Goal: Use online tool/utility: Use online tool/utility

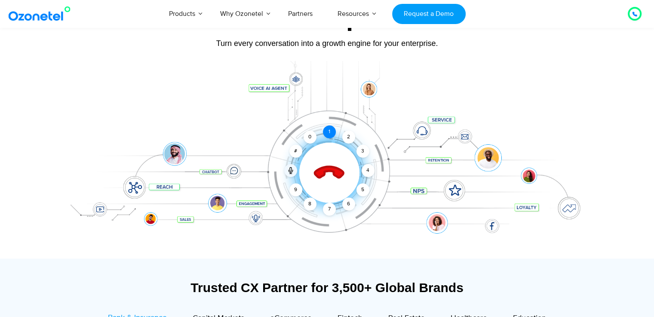
click at [332, 134] on div "1" at bounding box center [329, 132] width 13 height 13
drag, startPoint x: 349, startPoint y: 133, endPoint x: 368, endPoint y: 155, distance: 29.0
click at [368, 155] on div "Click to end call Call connected 1 2 3 4 5 6 7 8 9 # 0" at bounding box center [329, 156] width 533 height 34
click at [557, 74] on div at bounding box center [328, 160] width 538 height 198
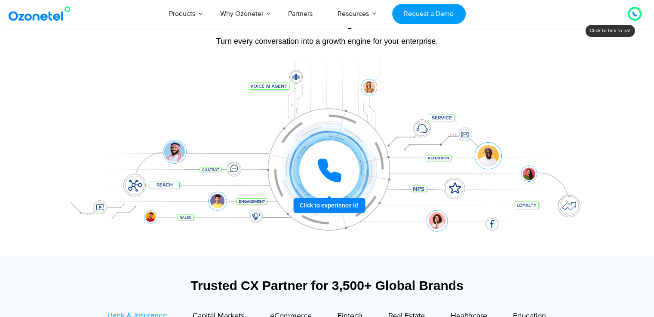
scroll to position [83, 0]
click at [330, 165] on icon at bounding box center [330, 170] width 26 height 26
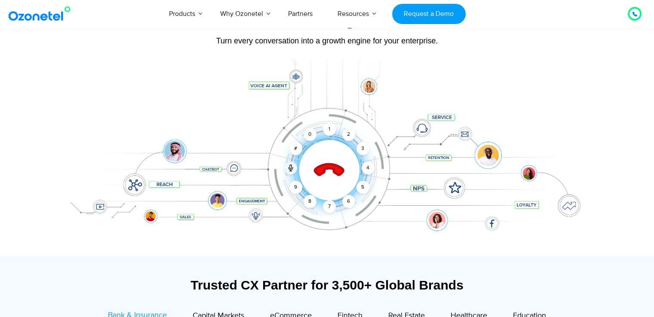
click at [479, 88] on div "Click to end call Call connected 1 2 3 4 5 6 7 8 9 # 0" at bounding box center [328, 153] width 538 height 146
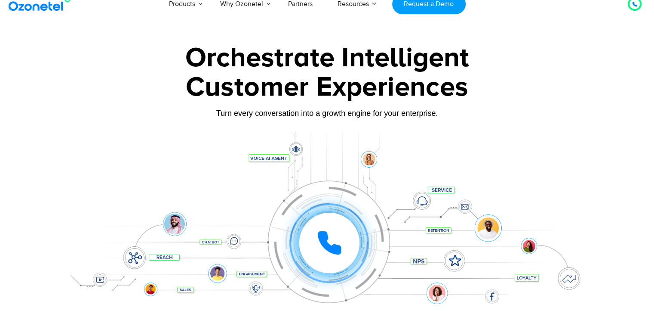
scroll to position [0, 0]
